Goal: Check status: Check status

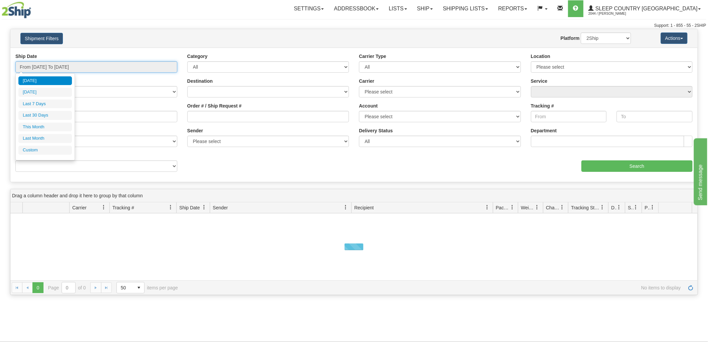
click at [81, 69] on input "From [DATE] To [DATE]" at bounding box center [96, 66] width 162 height 11
click at [36, 116] on li "Last 30 Days" at bounding box center [45, 115] width 54 height 9
type input "From [DATE] To [DATE]"
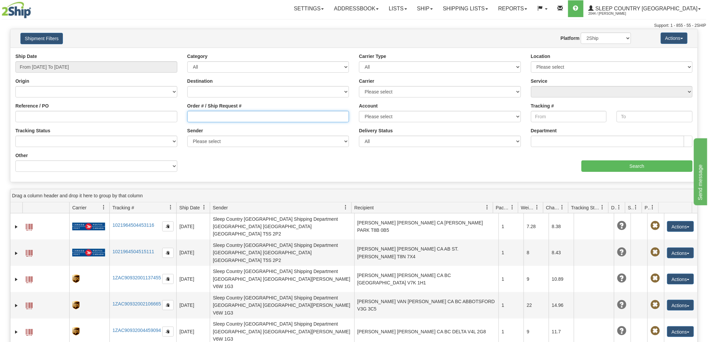
click at [267, 115] on input "Order # / Ship Request #" at bounding box center [268, 116] width 162 height 11
paste input "9000I058597"
type input "9000I058597"
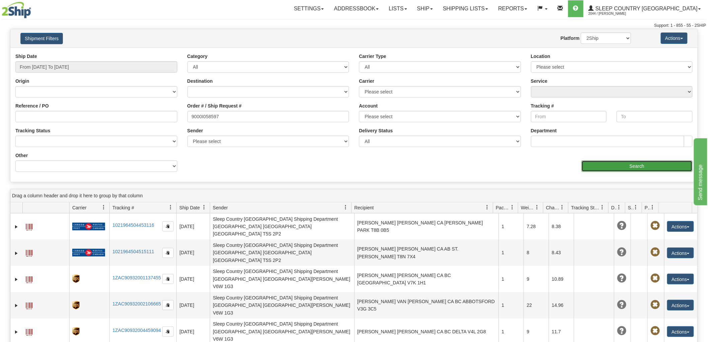
click at [619, 167] on input "Search" at bounding box center [637, 165] width 111 height 11
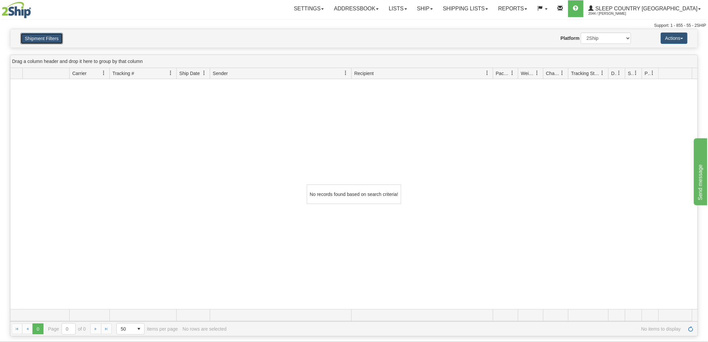
click at [50, 34] on button "Shipment Filters" at bounding box center [41, 38] width 42 height 11
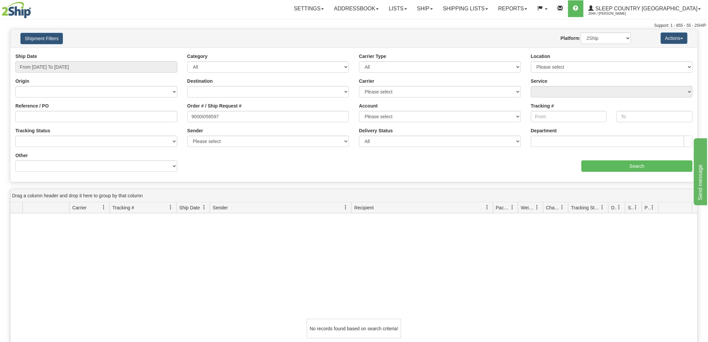
click at [663, 242] on div "No records found based on search criteria!" at bounding box center [353, 328] width 687 height 230
click at [597, 39] on select "2Ship Imported" at bounding box center [606, 37] width 50 height 11
select select "1"
click at [581, 32] on select "2Ship Imported" at bounding box center [606, 37] width 50 height 11
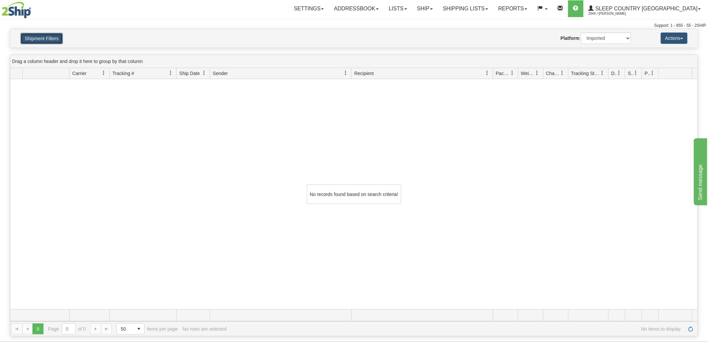
click at [38, 34] on button "Shipment Filters" at bounding box center [41, 38] width 42 height 11
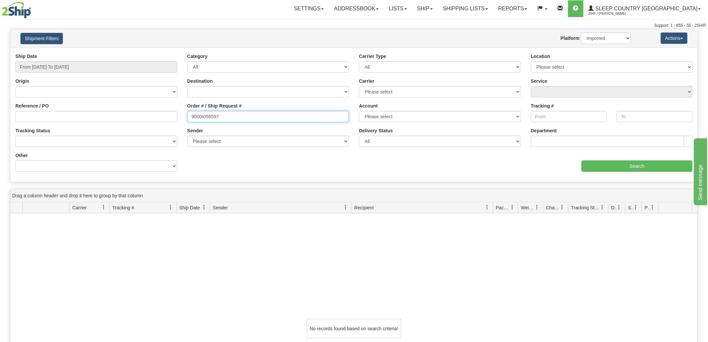
click at [288, 115] on input "9000I058597" at bounding box center [268, 116] width 162 height 11
type input "9000I058597"
click at [602, 34] on select "2Ship Imported" at bounding box center [606, 37] width 50 height 11
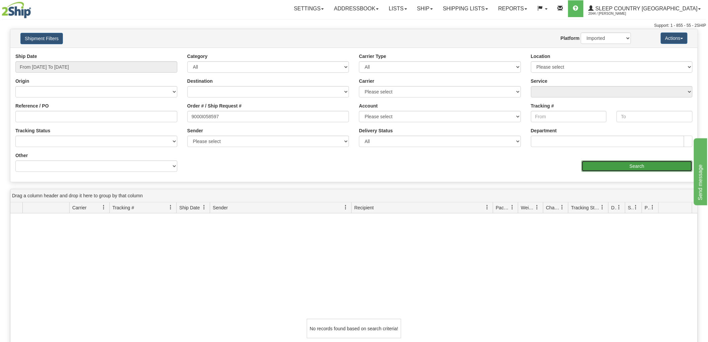
click at [645, 164] on input "Search" at bounding box center [637, 165] width 111 height 11
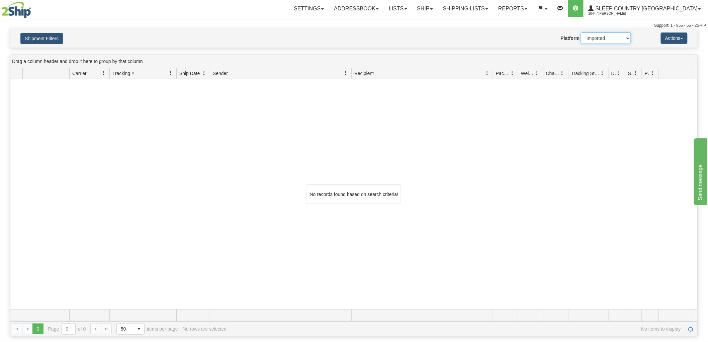
click at [598, 37] on select "2Ship Imported" at bounding box center [606, 37] width 50 height 11
select select "0"
click at [581, 32] on select "2Ship Imported" at bounding box center [606, 37] width 50 height 11
click at [50, 35] on button "Shipment Filters" at bounding box center [41, 38] width 42 height 11
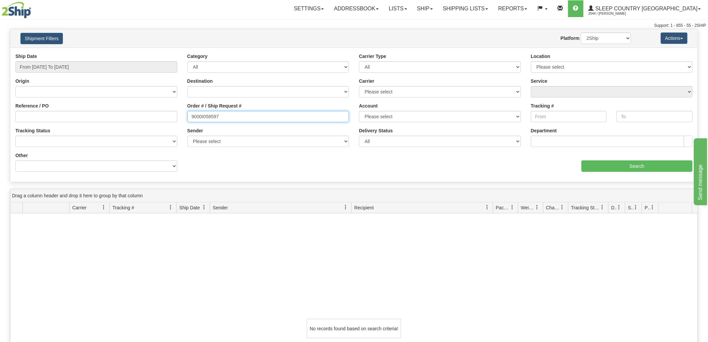
click at [256, 113] on input "9000I058597" at bounding box center [268, 116] width 162 height 11
click at [127, 120] on input "Reference / PO" at bounding box center [96, 116] width 162 height 11
paste input "9000I058597"
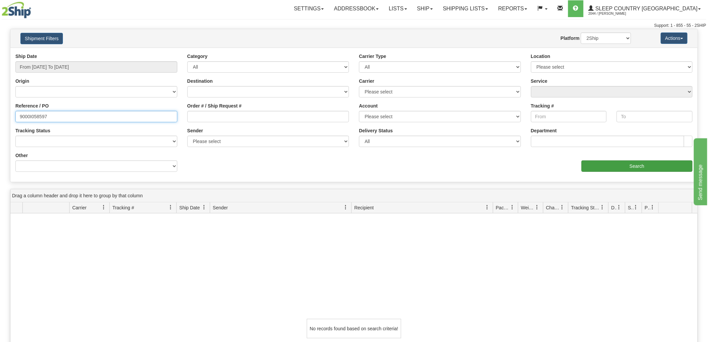
type input "9000I058597"
click at [637, 171] on input "Search" at bounding box center [637, 165] width 111 height 11
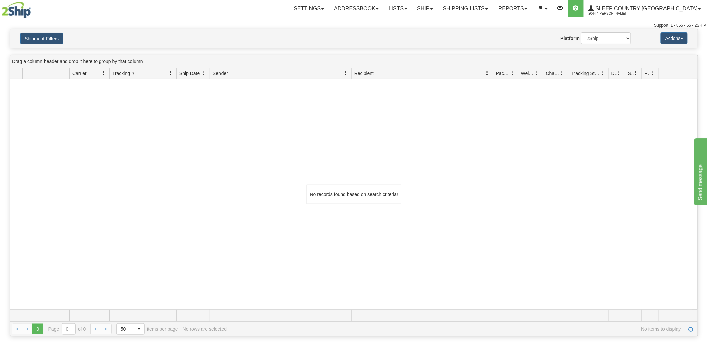
click at [72, 162] on div "No records found based on search criteria!" at bounding box center [353, 194] width 687 height 230
click at [57, 35] on button "Shipment Filters" at bounding box center [41, 38] width 42 height 11
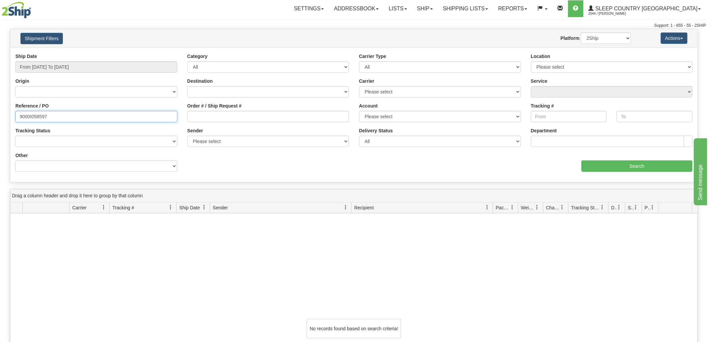
click at [155, 116] on input "9000I058597" at bounding box center [96, 116] width 162 height 11
click at [617, 35] on select "2Ship Imported" at bounding box center [606, 37] width 50 height 11
click at [545, 41] on div "Website Agent Nothing selected Client User Platform 2Ship Imported" at bounding box center [382, 37] width 508 height 11
click at [595, 74] on div "Location Please select [GEOGRAPHIC_DATA] 921 922 93 94 97 390 915 916 98 902 95…" at bounding box center [612, 65] width 172 height 25
click at [597, 67] on select "Please select [GEOGRAPHIC_DATA] 921 922 93 94 97 390 915 916 98 902 95 96 90 91…" at bounding box center [612, 66] width 162 height 11
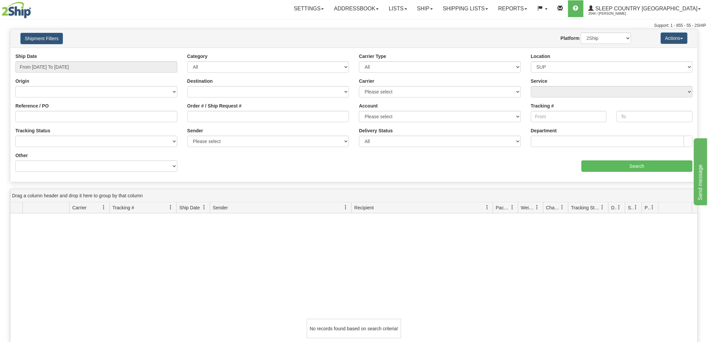
click at [620, 59] on div "Location Please select [GEOGRAPHIC_DATA] 921 922 93 94 97 390 915 916 98 902 95…" at bounding box center [612, 63] width 162 height 20
click at [580, 65] on select "Please select [GEOGRAPHIC_DATA] 921 922 93 94 97 390 915 916 98 902 95 96 90 91…" at bounding box center [612, 66] width 162 height 11
select select "7125"
click at [531, 61] on select "Please select [GEOGRAPHIC_DATA] 921 922 93 94 97 390 915 916 98 902 95 96 90 91…" at bounding box center [612, 66] width 162 height 11
click at [633, 173] on div "Ship Date From [DATE] To [DATE] Category All Inbound Outbound Carrier Type All …" at bounding box center [353, 115] width 687 height 124
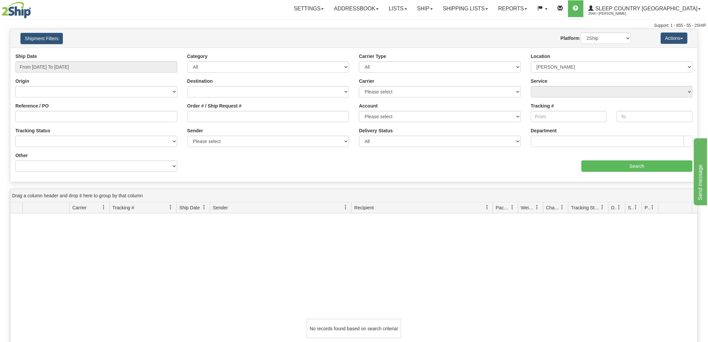
click at [96, 60] on div "Ship Date From [DATE] To [DATE]" at bounding box center [96, 63] width 162 height 20
click at [93, 72] on input "From [DATE] To [DATE]" at bounding box center [96, 66] width 162 height 11
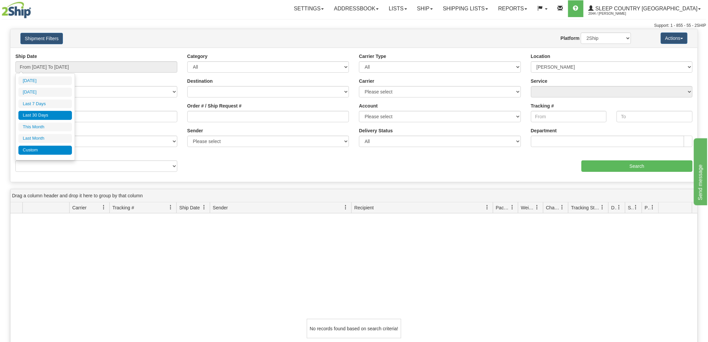
click at [41, 153] on li "Custom" at bounding box center [45, 150] width 54 height 9
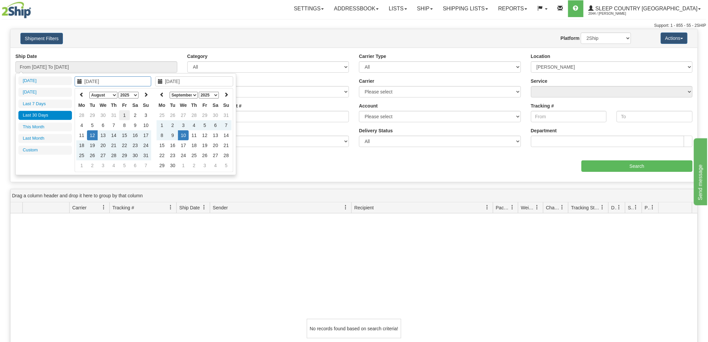
type input "[DATE]"
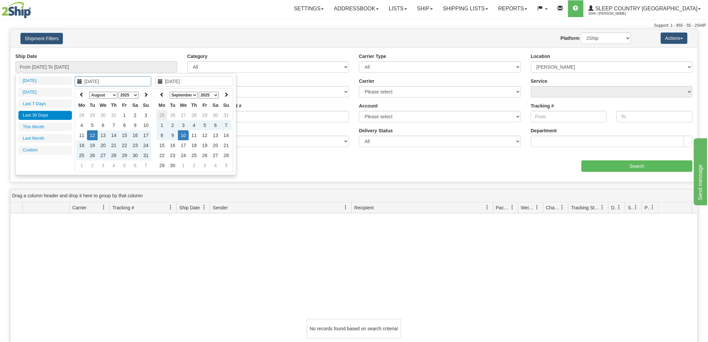
click at [163, 112] on td "25" at bounding box center [162, 115] width 11 height 10
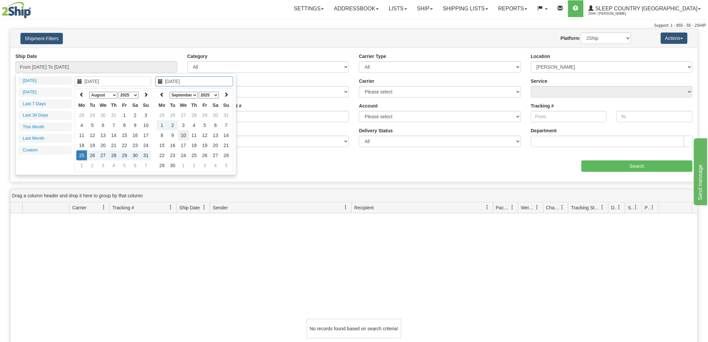
type input "[DATE]"
click at [181, 132] on td "10" at bounding box center [183, 135] width 11 height 10
type input "From [DATE] To [DATE]"
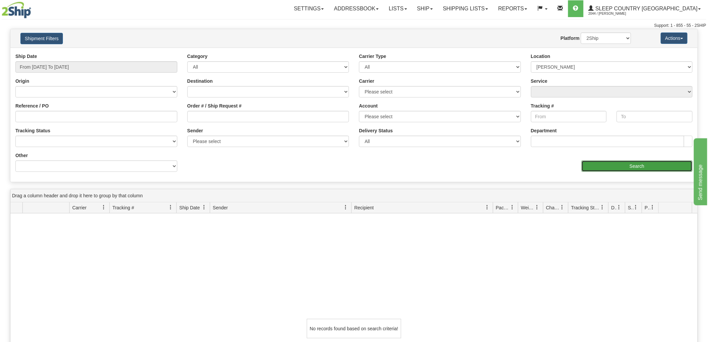
click at [633, 160] on input "Search" at bounding box center [637, 165] width 111 height 11
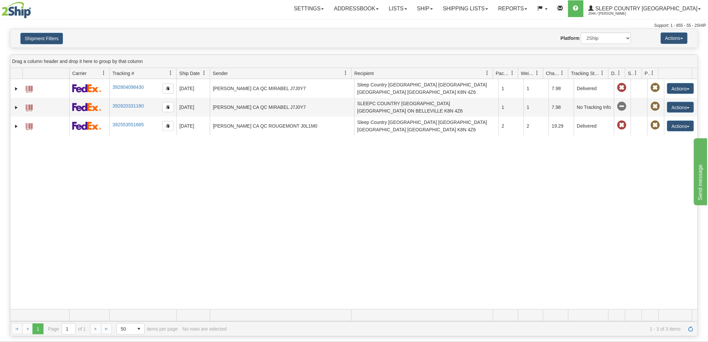
click at [83, 238] on div "31565367 2044 392804098430 [DATE] [DATE] 10:55:12 AM AGATHE SCARAMIGLIA CA QC M…" at bounding box center [353, 194] width 687 height 230
drag, startPoint x: 49, startPoint y: 169, endPoint x: 54, endPoint y: 167, distance: 5.0
click at [49, 169] on div "31565367 2044 392804098430 [DATE] [DATE] 10:55:12 AM AGATHE SCARAMIGLIA CA QC M…" at bounding box center [353, 194] width 687 height 230
click at [52, 46] on div "Shipment Filters Website Agent Nothing selected Client User Platform 2Ship Impo…" at bounding box center [353, 38] width 687 height 18
click at [56, 35] on button "Shipment Filters" at bounding box center [41, 38] width 42 height 11
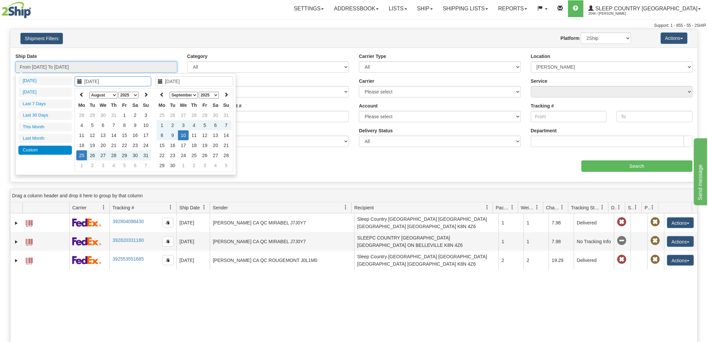
click at [154, 66] on input "From [DATE] To [DATE]" at bounding box center [96, 66] width 162 height 11
type input "[DATE]"
click at [92, 143] on td "19" at bounding box center [92, 145] width 11 height 10
type input "[DATE]"
click at [182, 133] on td "10" at bounding box center [183, 135] width 11 height 10
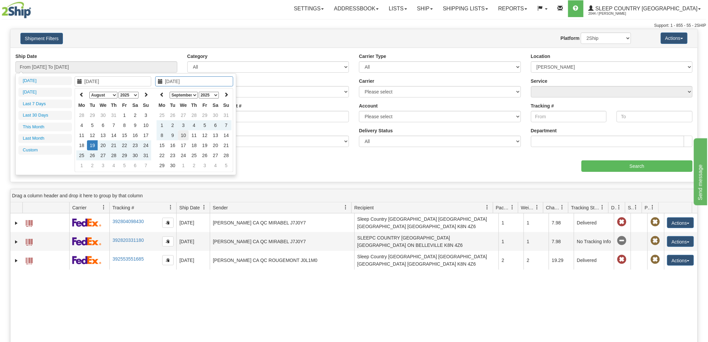
type input "From [DATE] To [DATE]"
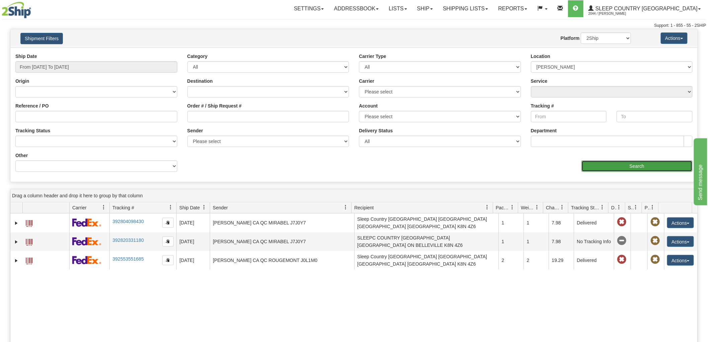
click at [624, 164] on input "Search" at bounding box center [637, 165] width 111 height 11
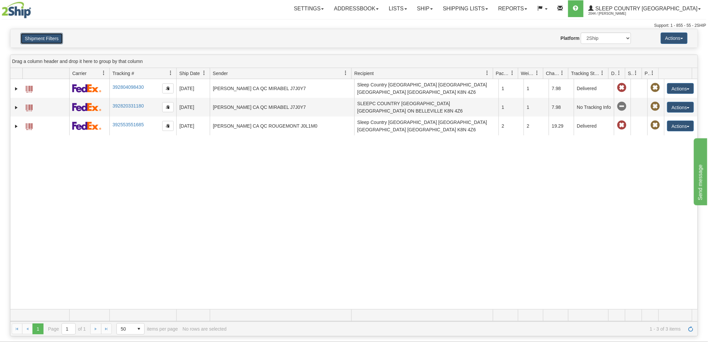
click at [46, 39] on button "Shipment Filters" at bounding box center [41, 38] width 42 height 11
